Goal: Entertainment & Leisure: Consume media (video, audio)

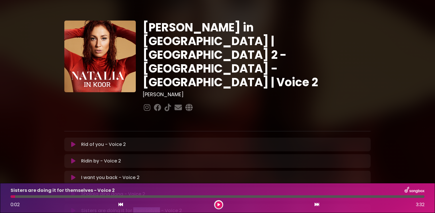
click at [74, 141] on icon at bounding box center [73, 144] width 4 height 6
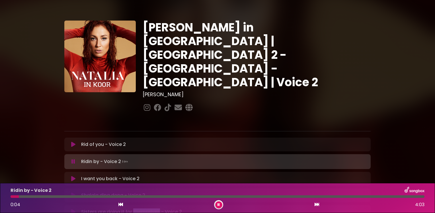
click at [75, 141] on icon at bounding box center [73, 144] width 4 height 6
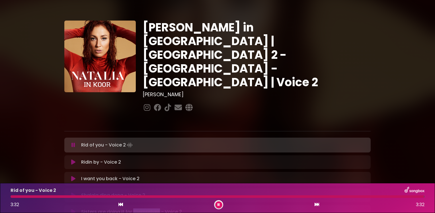
click at [73, 142] on icon at bounding box center [74, 145] width 4 height 6
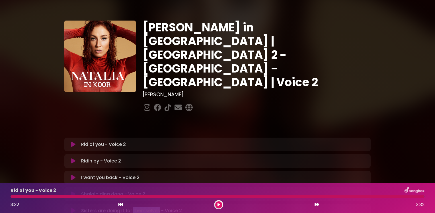
click at [73, 141] on icon at bounding box center [73, 144] width 4 height 6
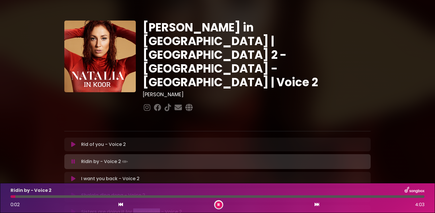
click at [72, 141] on icon at bounding box center [73, 144] width 4 height 6
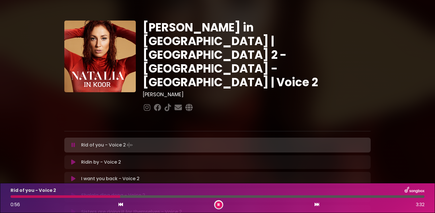
click at [95, 141] on p "Rid of you - Voice 2 Loading Track..." at bounding box center [107, 145] width 53 height 8
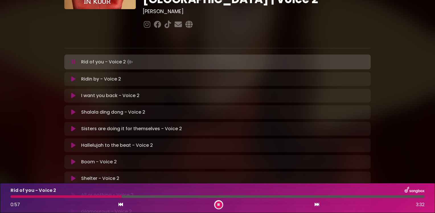
scroll to position [85, 0]
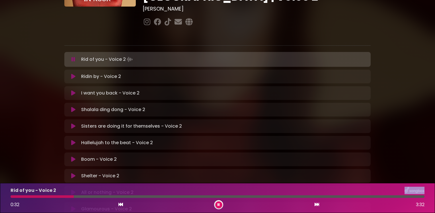
drag, startPoint x: 124, startPoint y: 195, endPoint x: 74, endPoint y: 189, distance: 50.9
click at [74, 189] on div "Rid of you - Voice 2 0:32 3:32" at bounding box center [217, 197] width 421 height 23
click at [218, 204] on icon at bounding box center [219, 204] width 2 height 3
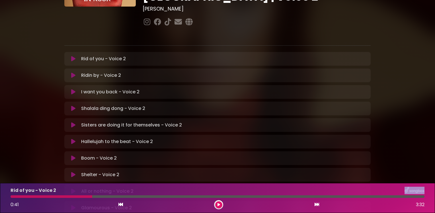
click at [75, 56] on icon at bounding box center [73, 59] width 4 height 6
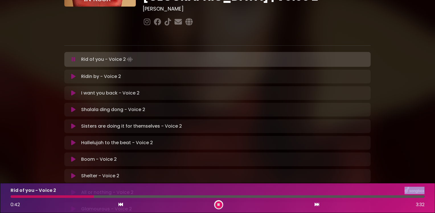
click at [75, 56] on button at bounding box center [73, 59] width 11 height 6
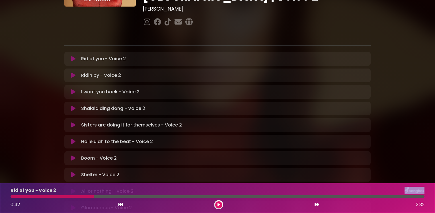
click at [94, 197] on div at bounding box center [218, 196] width 414 height 3
drag, startPoint x: 121, startPoint y: 205, endPoint x: 63, endPoint y: 198, distance: 58.3
click at [63, 198] on div "Rid of you - Voice 2 0:42 3:32" at bounding box center [217, 197] width 421 height 23
click at [89, 195] on div at bounding box center [52, 196] width 83 height 3
click at [72, 56] on icon at bounding box center [73, 59] width 4 height 6
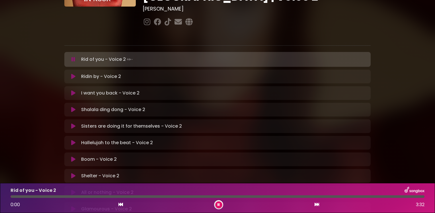
drag, startPoint x: 91, startPoint y: 197, endPoint x: 8, endPoint y: 195, distance: 82.6
click at [8, 195] on div at bounding box center [217, 196] width 421 height 3
click at [218, 205] on icon at bounding box center [219, 204] width 2 height 3
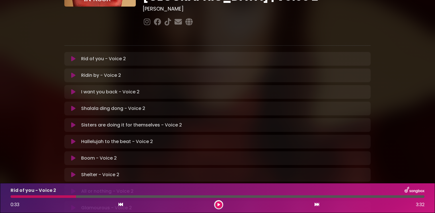
click at [75, 197] on div at bounding box center [44, 196] width 66 height 3
click at [219, 205] on icon at bounding box center [219, 204] width 3 height 3
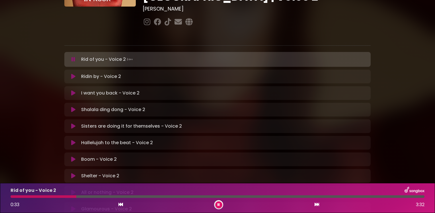
click at [73, 197] on div at bounding box center [44, 196] width 66 height 3
click at [219, 205] on icon at bounding box center [219, 204] width 2 height 3
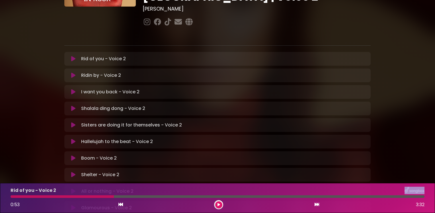
drag, startPoint x: 113, startPoint y: 197, endPoint x: 92, endPoint y: 193, distance: 21.0
click at [92, 193] on div "Rid of you - Voice 2 0:53 3:32" at bounding box center [217, 197] width 421 height 23
click at [217, 203] on button at bounding box center [218, 204] width 7 height 7
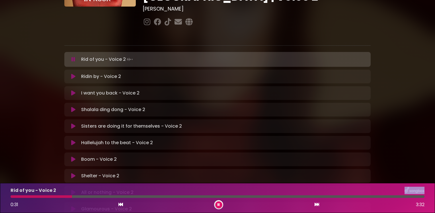
click at [71, 195] on div at bounding box center [42, 196] width 62 height 3
click at [219, 204] on icon at bounding box center [219, 204] width 2 height 3
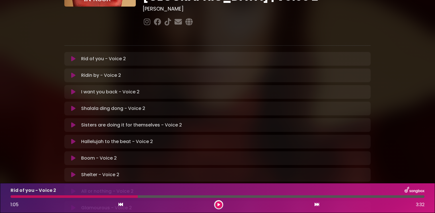
drag, startPoint x: 137, startPoint y: 197, endPoint x: 123, endPoint y: 197, distance: 14.0
click at [123, 197] on div at bounding box center [74, 196] width 127 height 3
drag, startPoint x: 135, startPoint y: 196, endPoint x: 81, endPoint y: 198, distance: 54.5
click at [102, 197] on div at bounding box center [74, 196] width 127 height 3
click at [64, 195] on div at bounding box center [74, 196] width 127 height 3
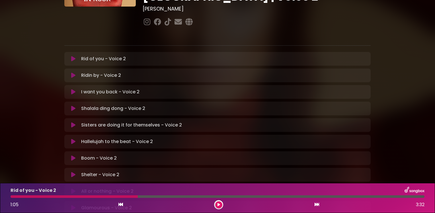
click at [137, 197] on div at bounding box center [74, 196] width 127 height 3
drag, startPoint x: 218, startPoint y: 205, endPoint x: 162, endPoint y: 203, distance: 56.4
click at [218, 205] on icon at bounding box center [219, 204] width 3 height 3
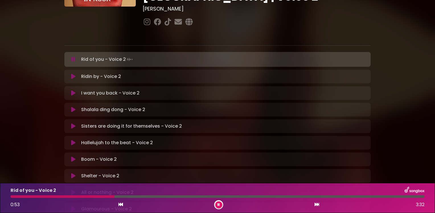
drag, startPoint x: 137, startPoint y: 197, endPoint x: 110, endPoint y: 195, distance: 27.1
click at [110, 195] on div at bounding box center [63, 196] width 104 height 3
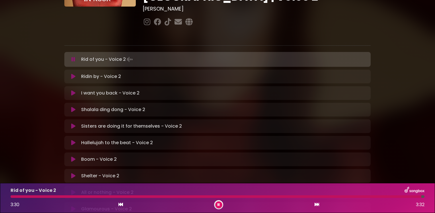
click at [219, 205] on icon at bounding box center [219, 204] width 2 height 3
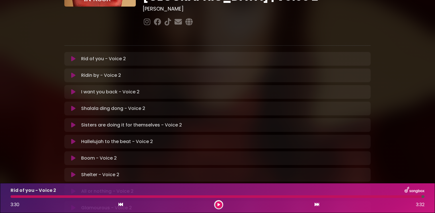
drag, startPoint x: 210, startPoint y: 85, endPoint x: 233, endPoint y: 81, distance: 23.4
click at [98, 55] on p "Rid of you - Voice 2 Loading Track..." at bounding box center [103, 58] width 45 height 7
click at [218, 203] on icon at bounding box center [219, 204] width 3 height 3
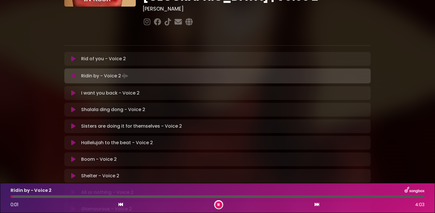
click at [74, 56] on icon at bounding box center [73, 59] width 4 height 6
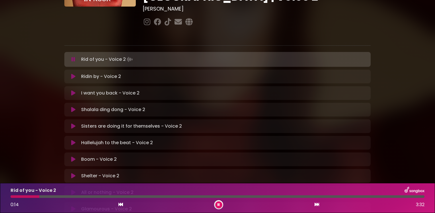
click at [285, 185] on div "All or nothing - Voice 2 Loading Track... Name" at bounding box center [217, 192] width 307 height 14
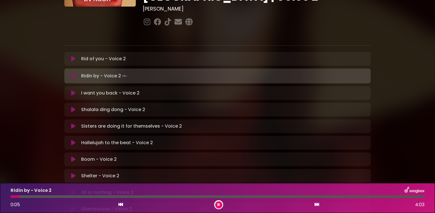
click at [219, 202] on button at bounding box center [218, 204] width 7 height 7
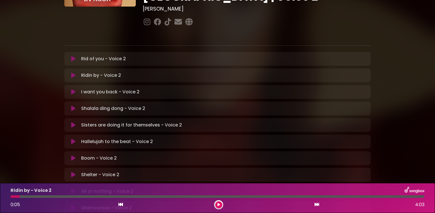
click at [72, 56] on icon at bounding box center [73, 59] width 4 height 6
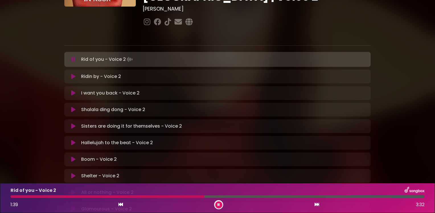
click at [220, 204] on button at bounding box center [218, 204] width 7 height 7
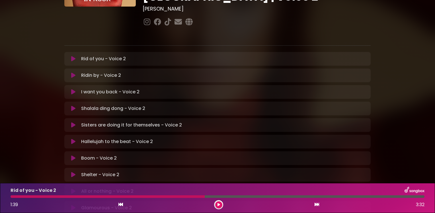
drag, startPoint x: 204, startPoint y: 197, endPoint x: 188, endPoint y: 198, distance: 16.6
click at [188, 198] on div "Rid of you - Voice 2 1:39 3:32" at bounding box center [217, 197] width 421 height 23
click at [218, 205] on icon at bounding box center [219, 204] width 3 height 3
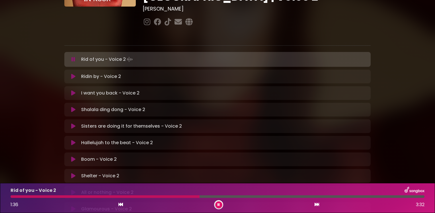
click at [220, 205] on button at bounding box center [218, 204] width 7 height 7
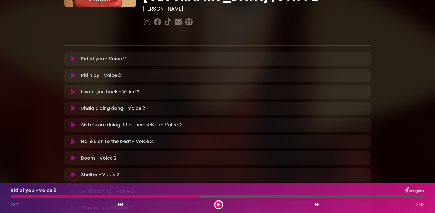
click at [220, 205] on icon at bounding box center [219, 204] width 3 height 3
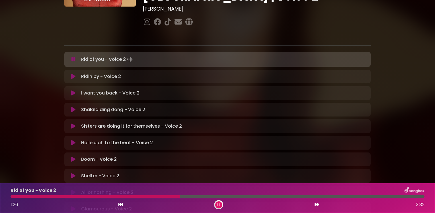
drag, startPoint x: 203, startPoint y: 197, endPoint x: 179, endPoint y: 194, distance: 23.5
click at [179, 194] on div "Rid of you - Voice 2 1:26 3:32" at bounding box center [217, 197] width 421 height 23
click at [218, 205] on icon at bounding box center [219, 204] width 2 height 3
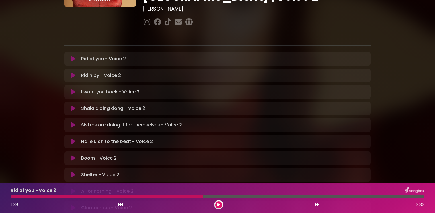
click at [217, 203] on button at bounding box center [218, 204] width 7 height 7
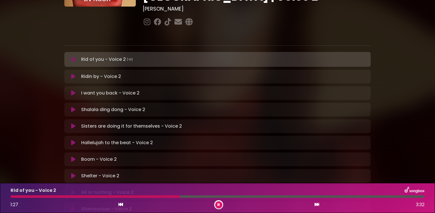
drag, startPoint x: 202, startPoint y: 196, endPoint x: 180, endPoint y: 194, distance: 22.0
click at [180, 194] on div "Rid of you - Voice 2 1:27 3:32" at bounding box center [217, 197] width 421 height 23
drag, startPoint x: 378, startPoint y: 195, endPoint x: 294, endPoint y: 197, distance: 84.1
click at [294, 197] on div at bounding box center [152, 196] width 283 height 3
click at [218, 203] on icon at bounding box center [219, 204] width 2 height 3
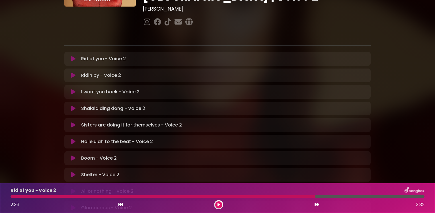
click at [219, 204] on icon at bounding box center [219, 204] width 3 height 3
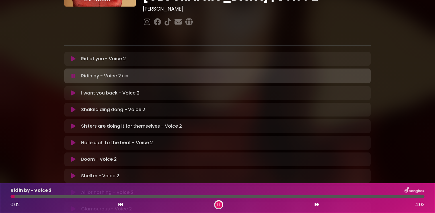
click at [218, 204] on icon at bounding box center [219, 204] width 2 height 3
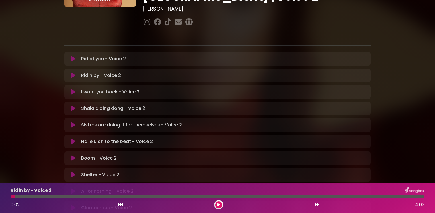
click at [217, 204] on button at bounding box center [218, 204] width 7 height 7
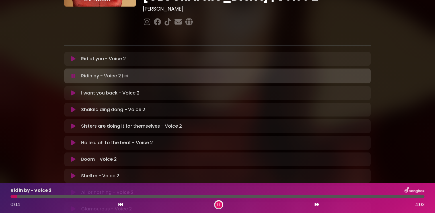
drag, startPoint x: 15, startPoint y: 197, endPoint x: 78, endPoint y: 199, distance: 63.0
click at [78, 199] on div "Ridin by - Voice 2 0:04 4:03" at bounding box center [217, 197] width 421 height 23
click at [73, 56] on icon at bounding box center [73, 59] width 4 height 6
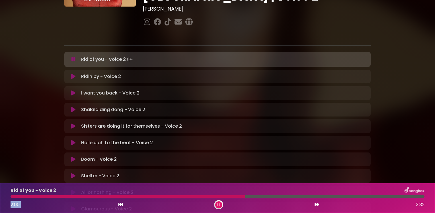
click at [245, 202] on div "2:00 3:32" at bounding box center [217, 204] width 421 height 9
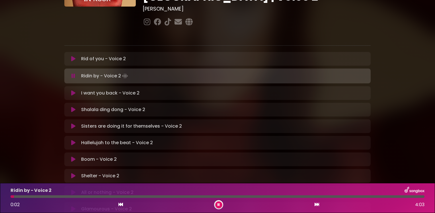
click at [74, 56] on icon at bounding box center [73, 59] width 4 height 6
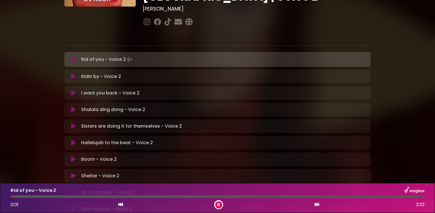
click at [219, 205] on icon at bounding box center [219, 204] width 2 height 3
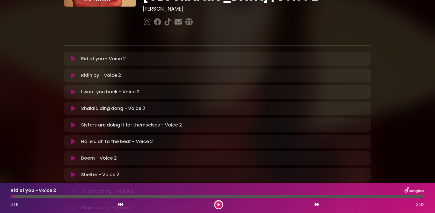
click at [72, 56] on icon at bounding box center [73, 59] width 4 height 6
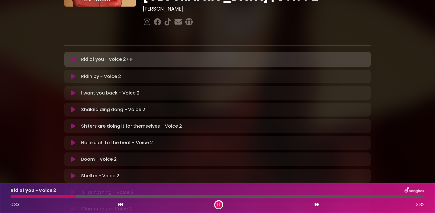
drag, startPoint x: 116, startPoint y: 197, endPoint x: 74, endPoint y: 195, distance: 42.2
click at [74, 195] on div at bounding box center [218, 196] width 414 height 3
drag, startPoint x: 74, startPoint y: 195, endPoint x: 47, endPoint y: 197, distance: 27.1
click at [47, 197] on div at bounding box center [29, 196] width 36 height 3
drag, startPoint x: 106, startPoint y: 197, endPoint x: 54, endPoint y: 197, distance: 52.1
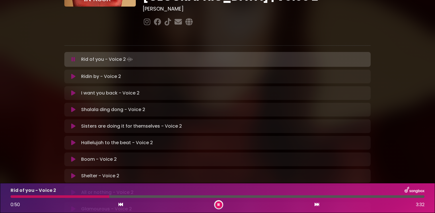
click at [54, 197] on div at bounding box center [218, 196] width 414 height 3
drag, startPoint x: 108, startPoint y: 196, endPoint x: 41, endPoint y: 200, distance: 66.8
click at [41, 200] on div "Rid of you - Voice 2 0:49 3:32" at bounding box center [217, 197] width 421 height 23
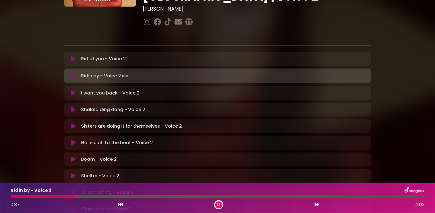
click at [74, 56] on icon at bounding box center [73, 59] width 4 height 6
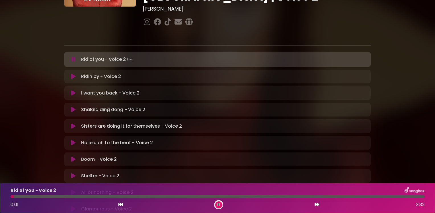
click at [218, 203] on icon at bounding box center [219, 204] width 2 height 3
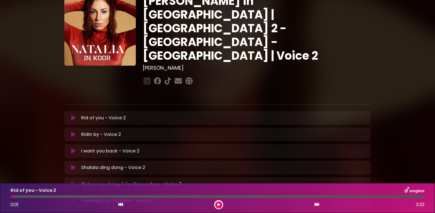
scroll to position [0, 0]
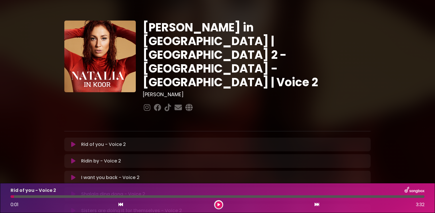
click at [76, 141] on button at bounding box center [73, 144] width 11 height 6
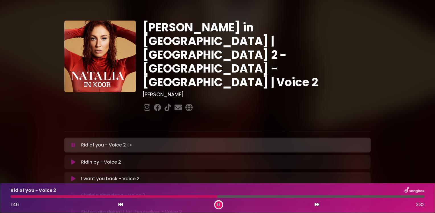
click at [217, 203] on button at bounding box center [218, 204] width 7 height 7
